Goal: Task Accomplishment & Management: Manage account settings

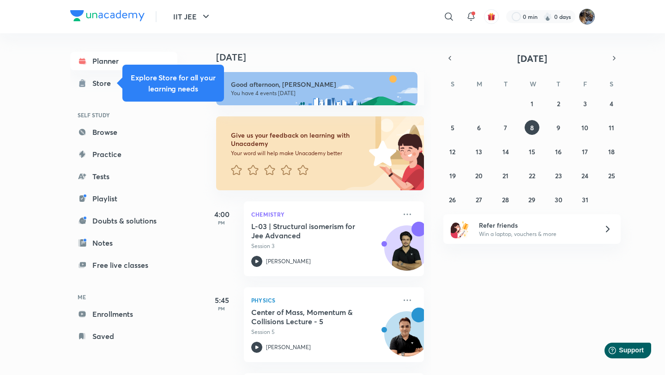
click at [590, 15] on img at bounding box center [587, 17] width 16 height 16
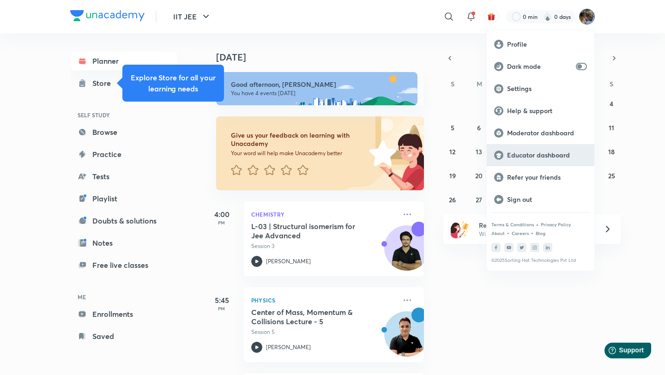
click at [530, 151] on p "Educator dashboard" at bounding box center [547, 155] width 80 height 8
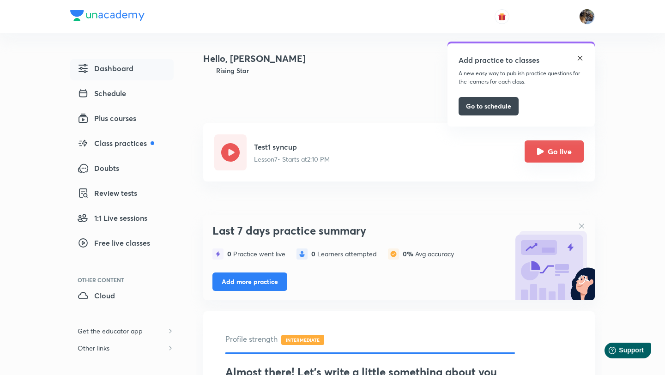
click at [549, 151] on button "Go live" at bounding box center [554, 151] width 59 height 22
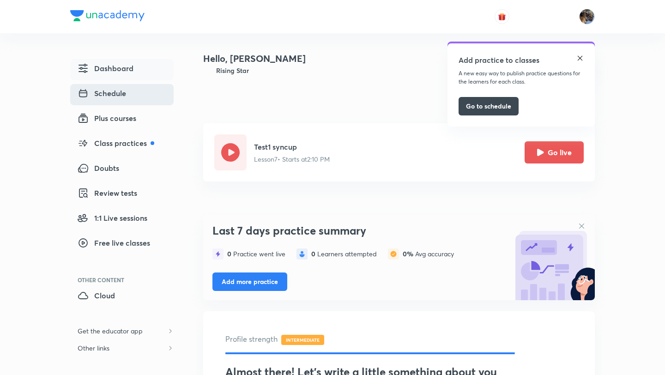
click at [107, 95] on span "Schedule" at bounding box center [102, 93] width 48 height 11
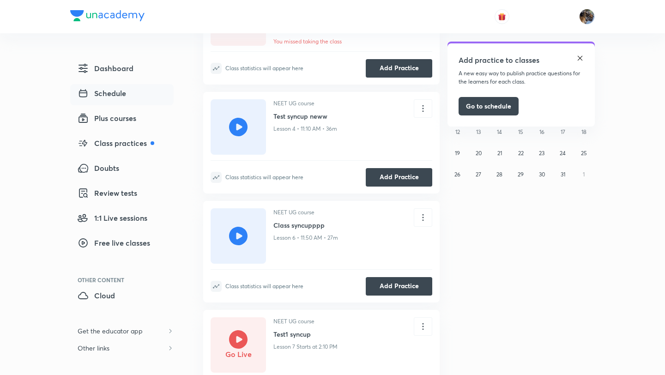
scroll to position [70, 0]
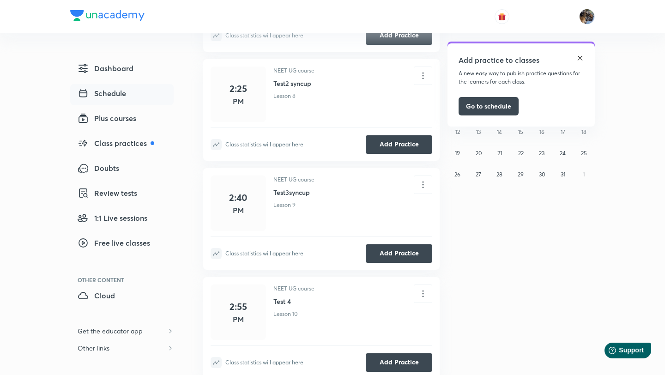
scroll to position [502, 0]
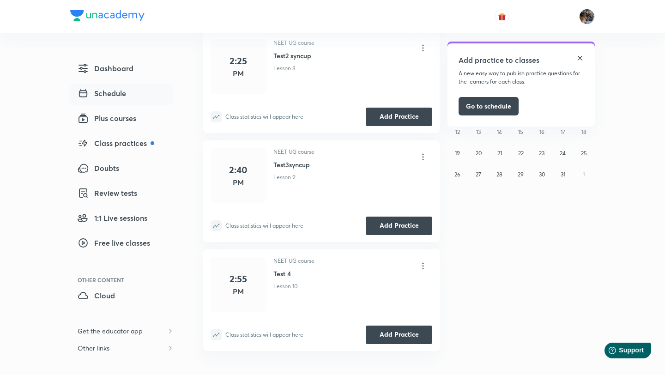
click at [279, 259] on p "NEET UG course" at bounding box center [293, 261] width 41 height 8
click at [238, 271] on div "2:55 PM" at bounding box center [238, 284] width 55 height 55
click at [275, 259] on p "NEET UG course" at bounding box center [293, 261] width 41 height 8
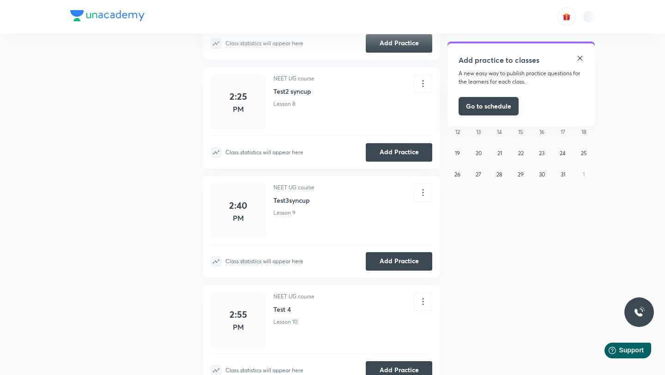
scroll to position [502, 0]
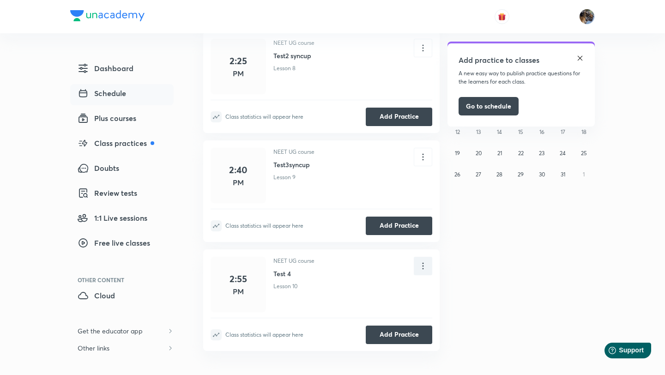
click at [422, 264] on icon at bounding box center [423, 266] width 10 height 10
click at [449, 292] on p "Reschedule" at bounding box center [439, 293] width 34 height 10
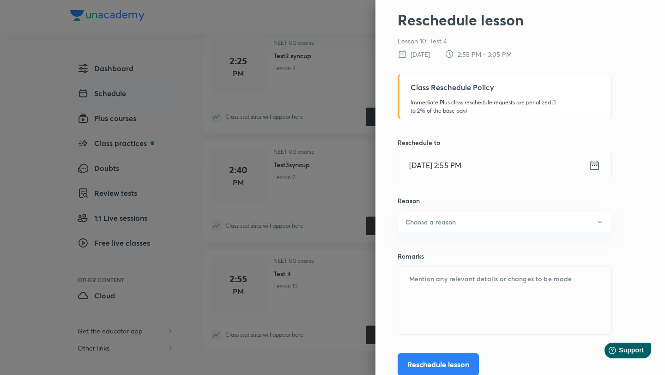
scroll to position [18, 0]
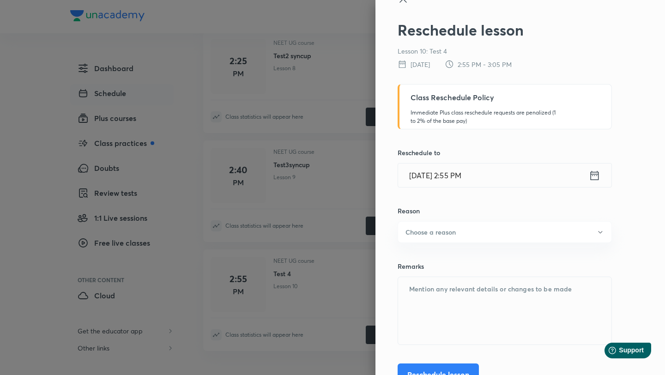
click at [304, 331] on div at bounding box center [332, 187] width 665 height 375
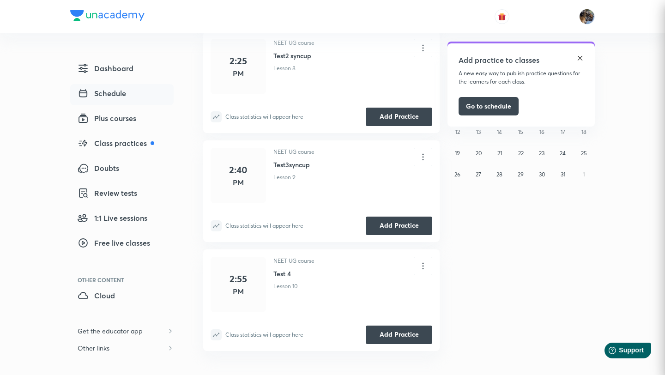
scroll to position [0, 0]
click at [290, 274] on h6 "Test 4" at bounding box center [293, 274] width 41 height 10
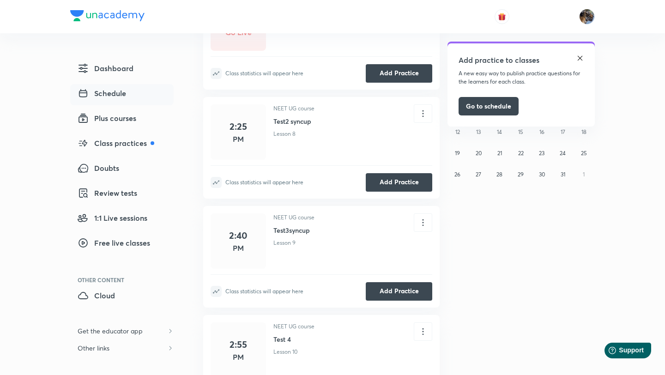
scroll to position [502, 0]
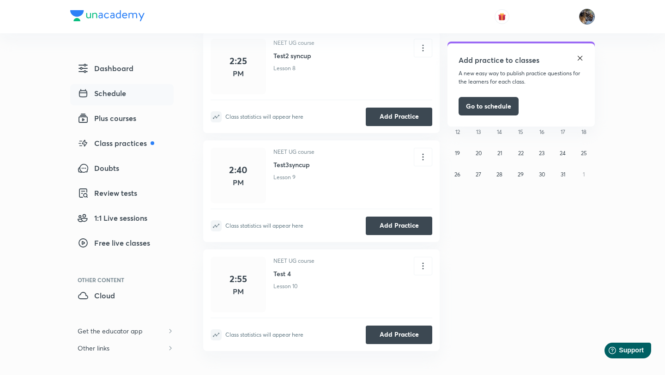
click at [587, 16] on img at bounding box center [587, 17] width 16 height 16
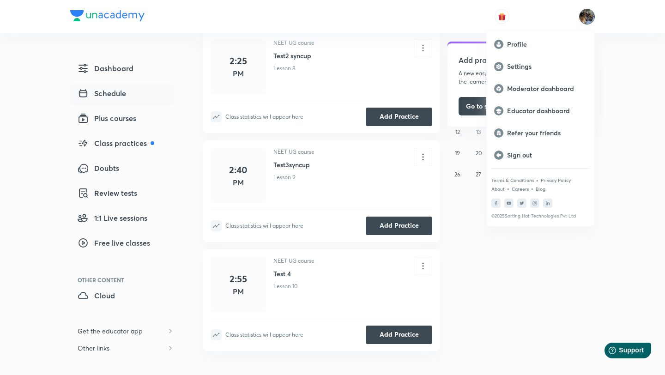
click at [279, 275] on div at bounding box center [332, 187] width 665 height 375
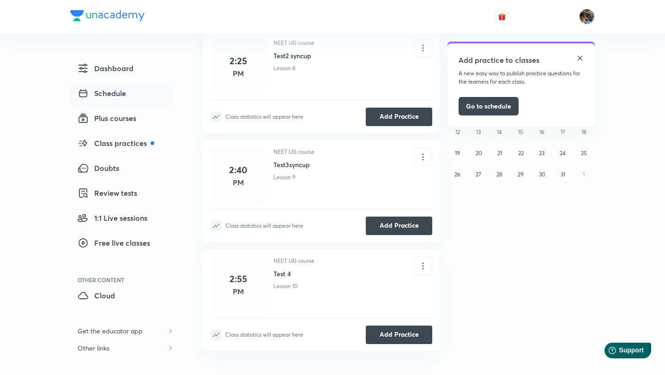
click at [279, 274] on h6 "Test 4" at bounding box center [293, 274] width 41 height 10
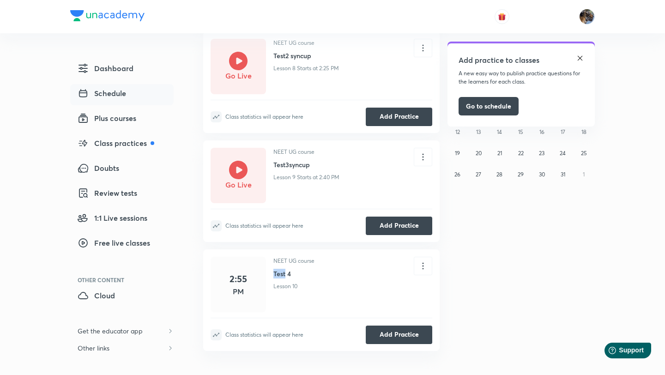
click at [279, 274] on h6 "Test 4" at bounding box center [293, 274] width 41 height 10
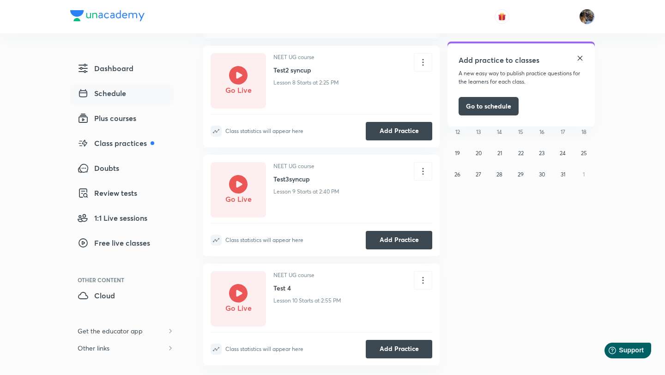
scroll to position [502, 0]
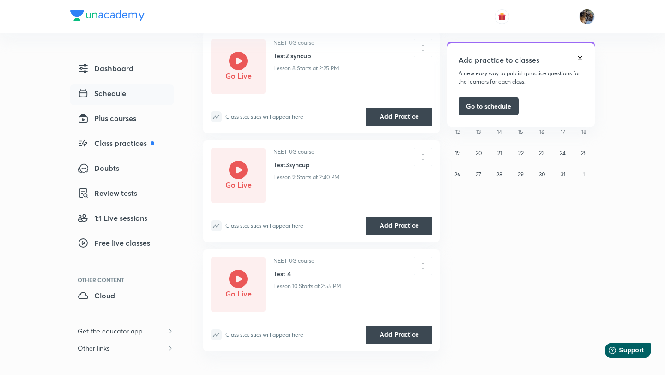
click at [264, 295] on div "Go Live" at bounding box center [238, 284] width 55 height 55
